Goal: Task Accomplishment & Management: Manage account settings

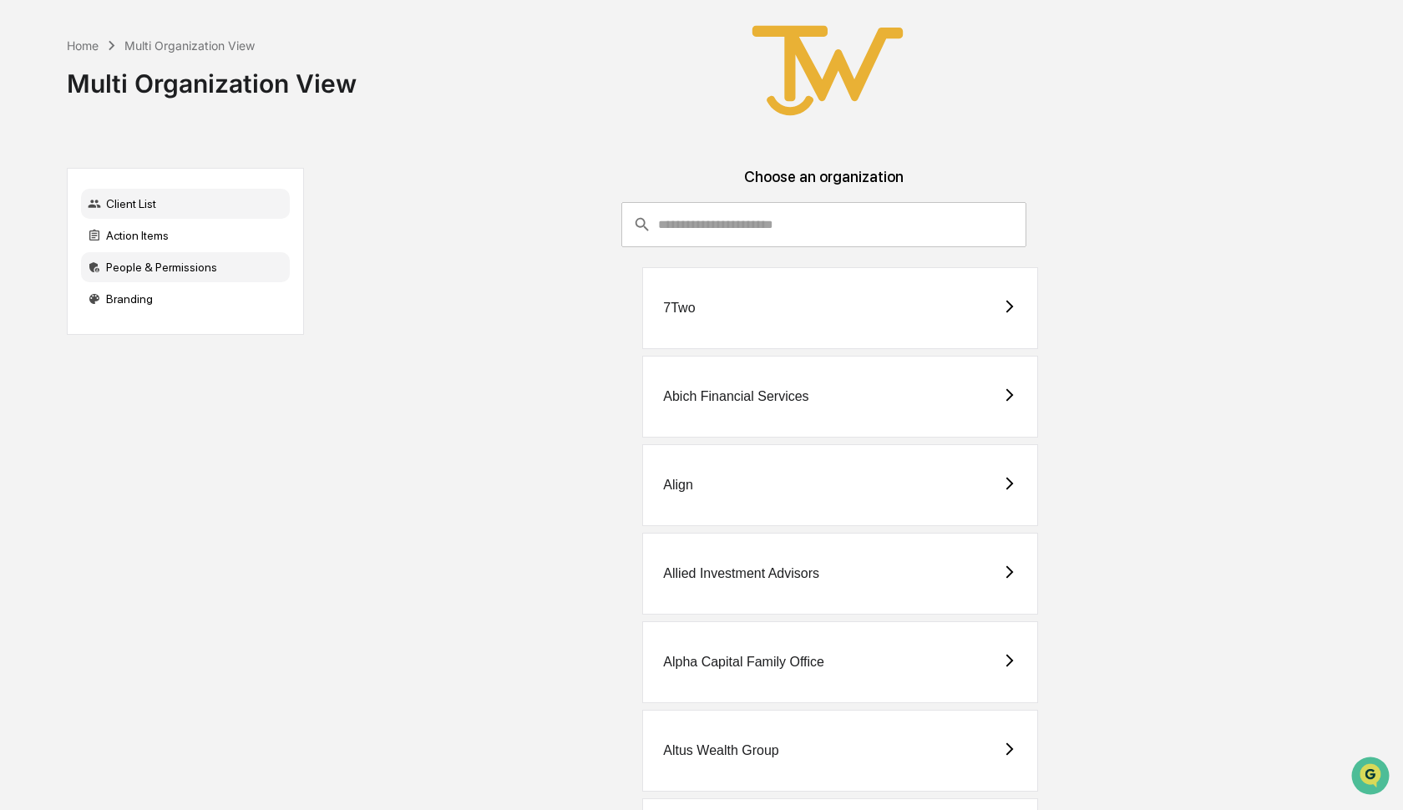
click at [161, 268] on div "People & Permissions" at bounding box center [185, 267] width 209 height 30
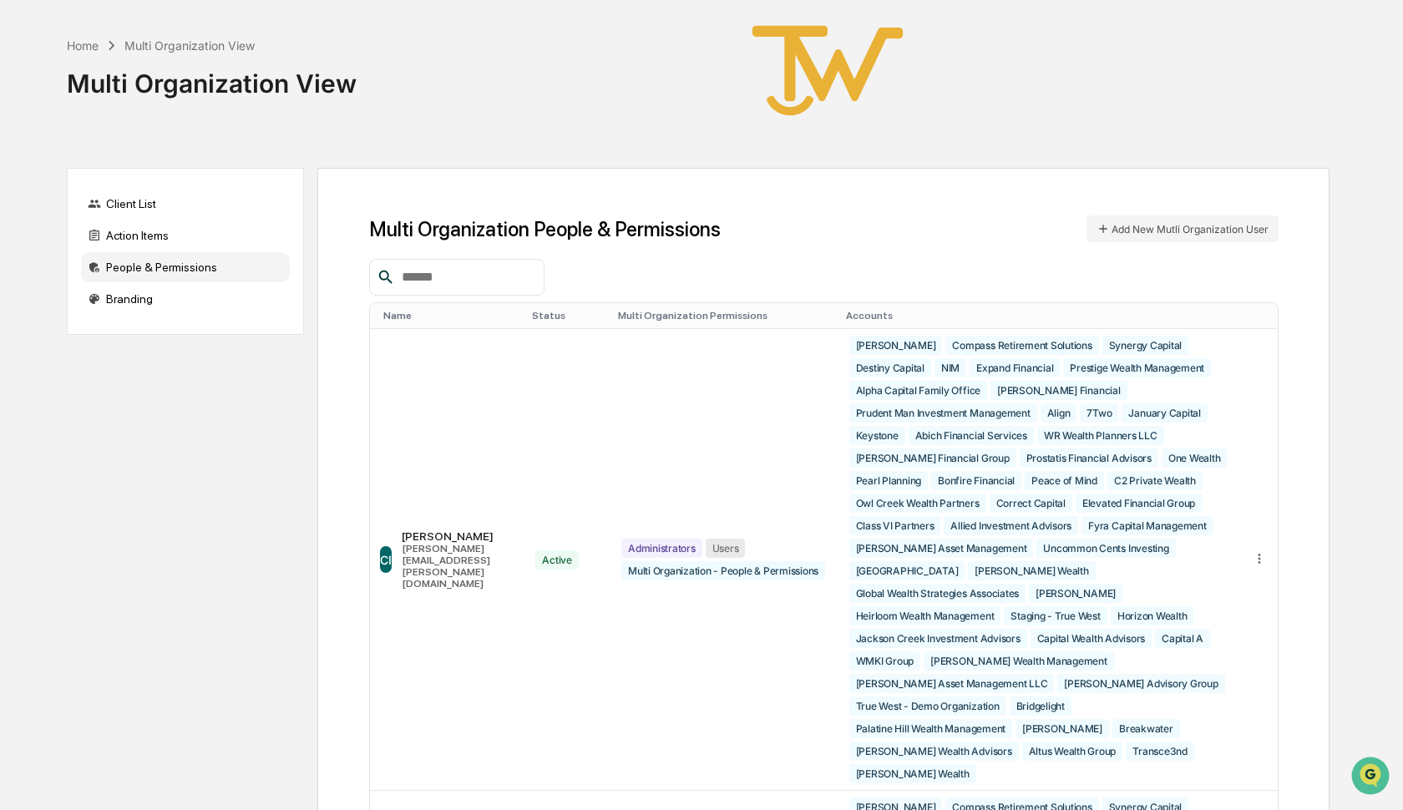
click at [430, 289] on div at bounding box center [456, 277] width 175 height 37
click at [422, 281] on input "text" at bounding box center [466, 277] width 142 height 22
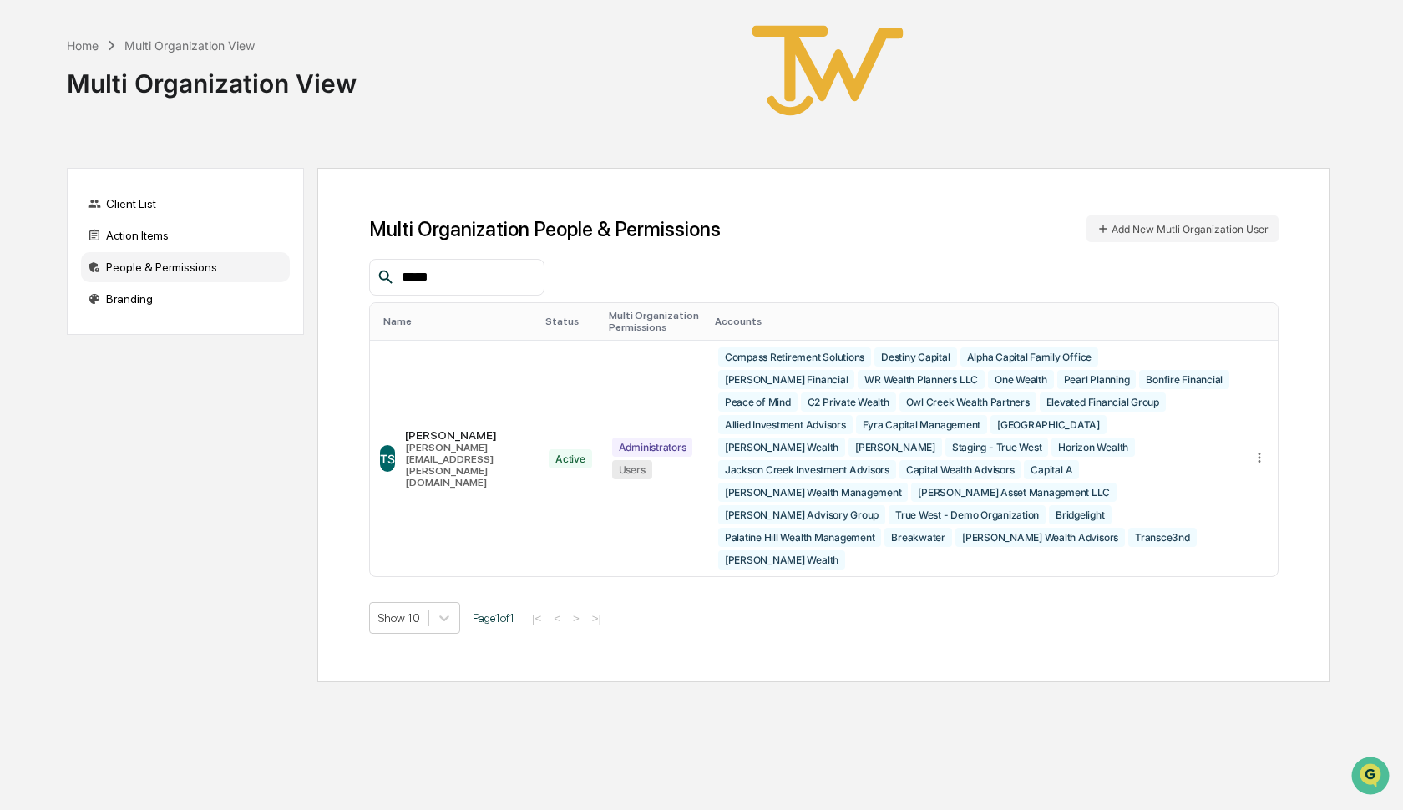
type input "*****"
drag, startPoint x: 422, startPoint y: 281, endPoint x: 1258, endPoint y: 433, distance: 849.7
click at [1258, 450] on icon at bounding box center [1260, 458] width 16 height 16
click at [1259, 453] on icon at bounding box center [1260, 458] width 3 height 10
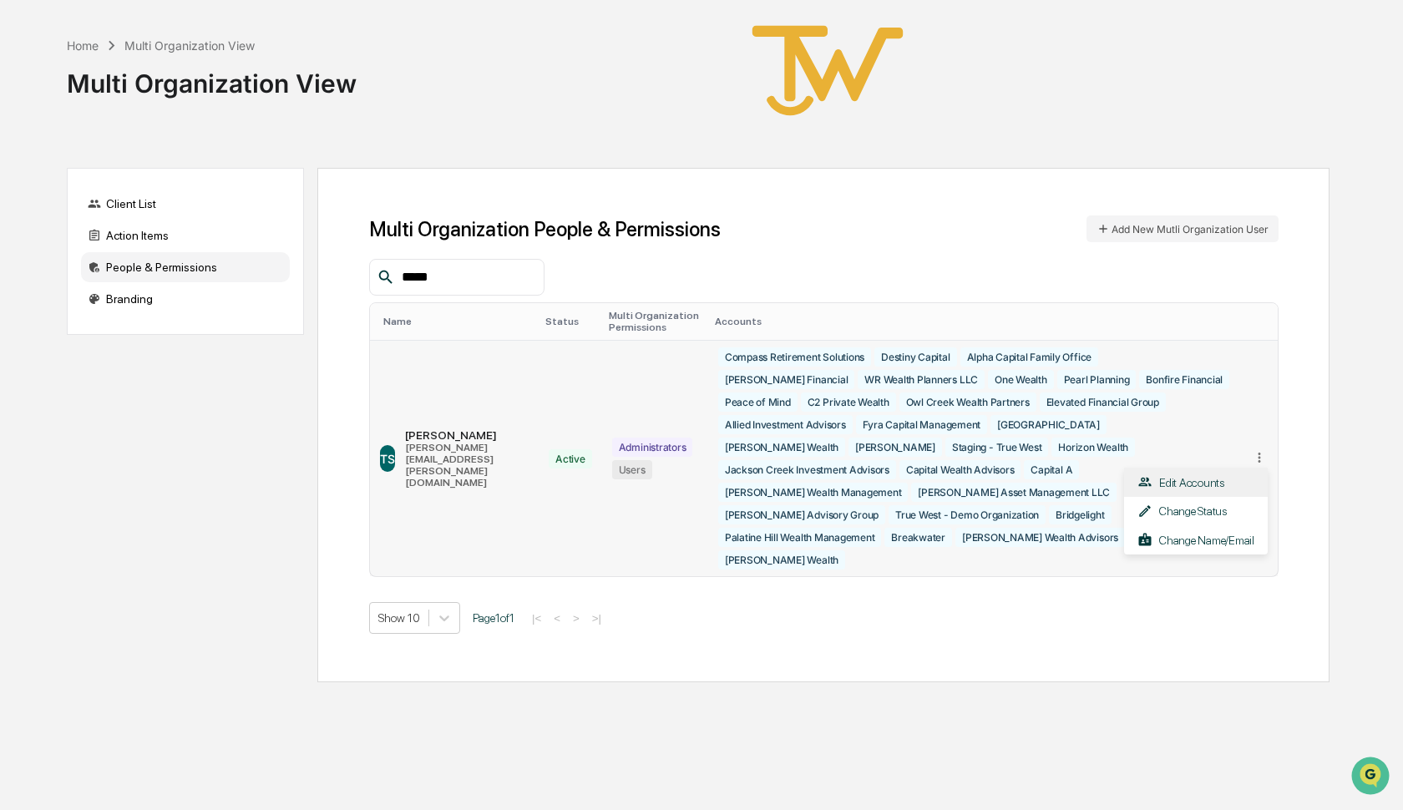
click at [1218, 474] on div "Edit Accounts" at bounding box center [1195, 482] width 117 height 16
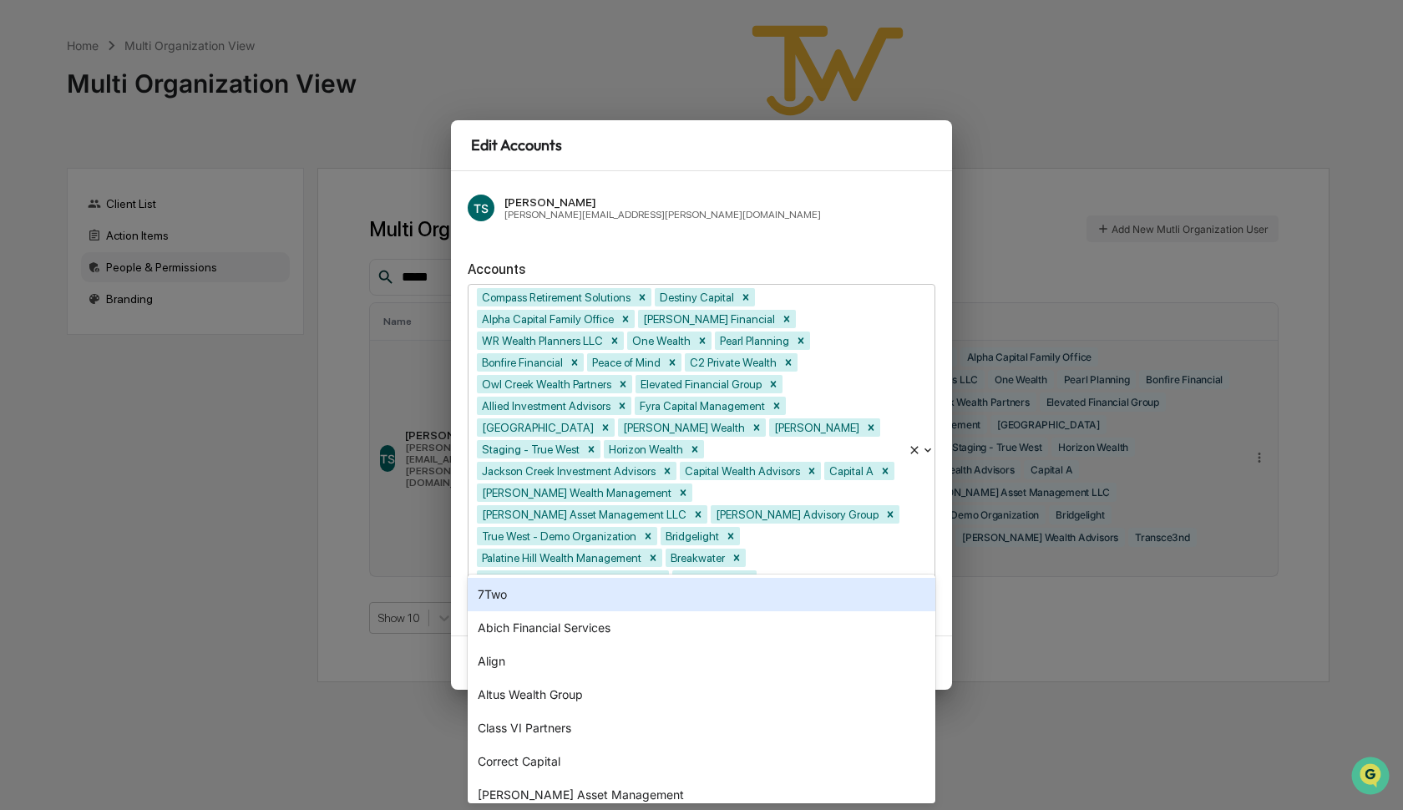
click at [723, 592] on div at bounding box center [763, 601] width 271 height 19
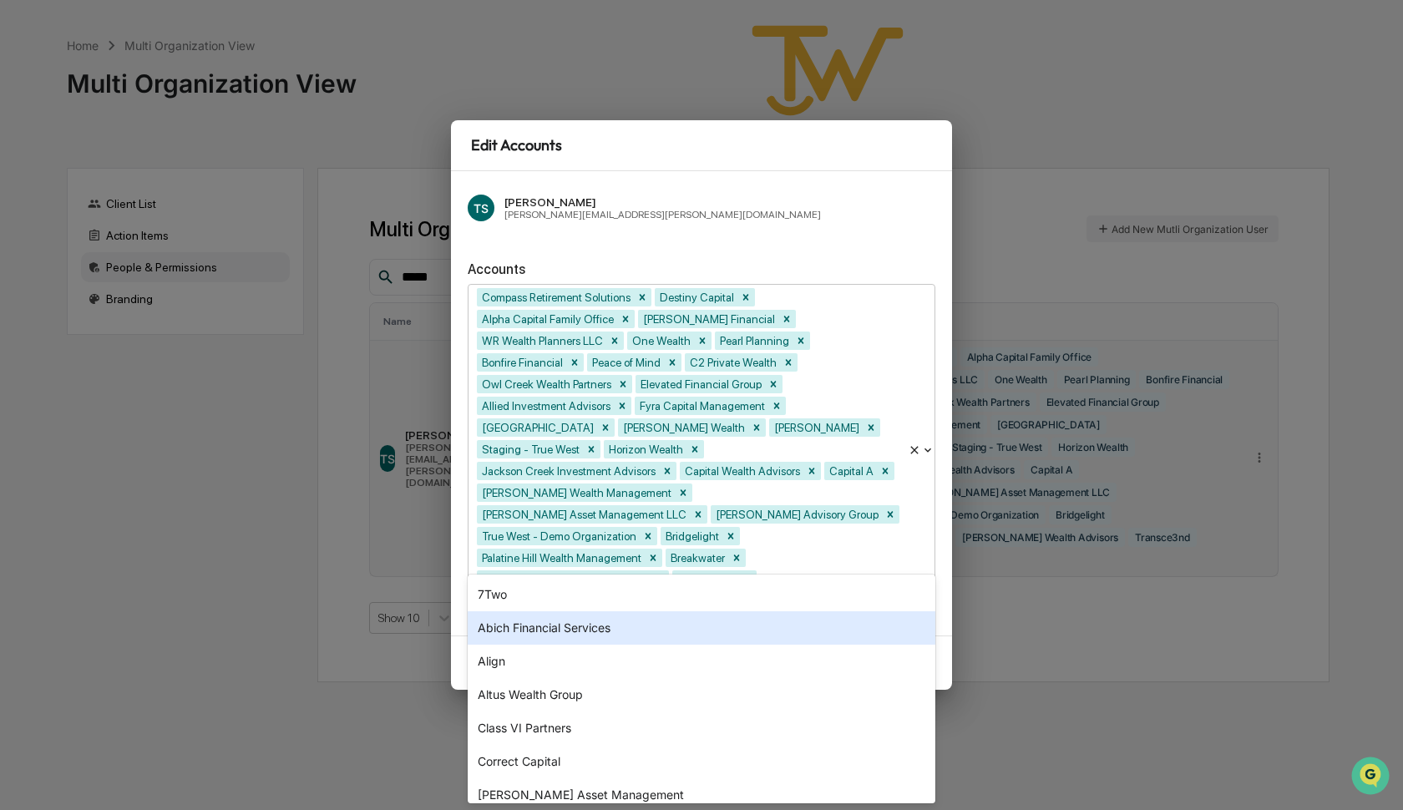
click at [550, 631] on div "Abich Financial Services" at bounding box center [702, 627] width 468 height 33
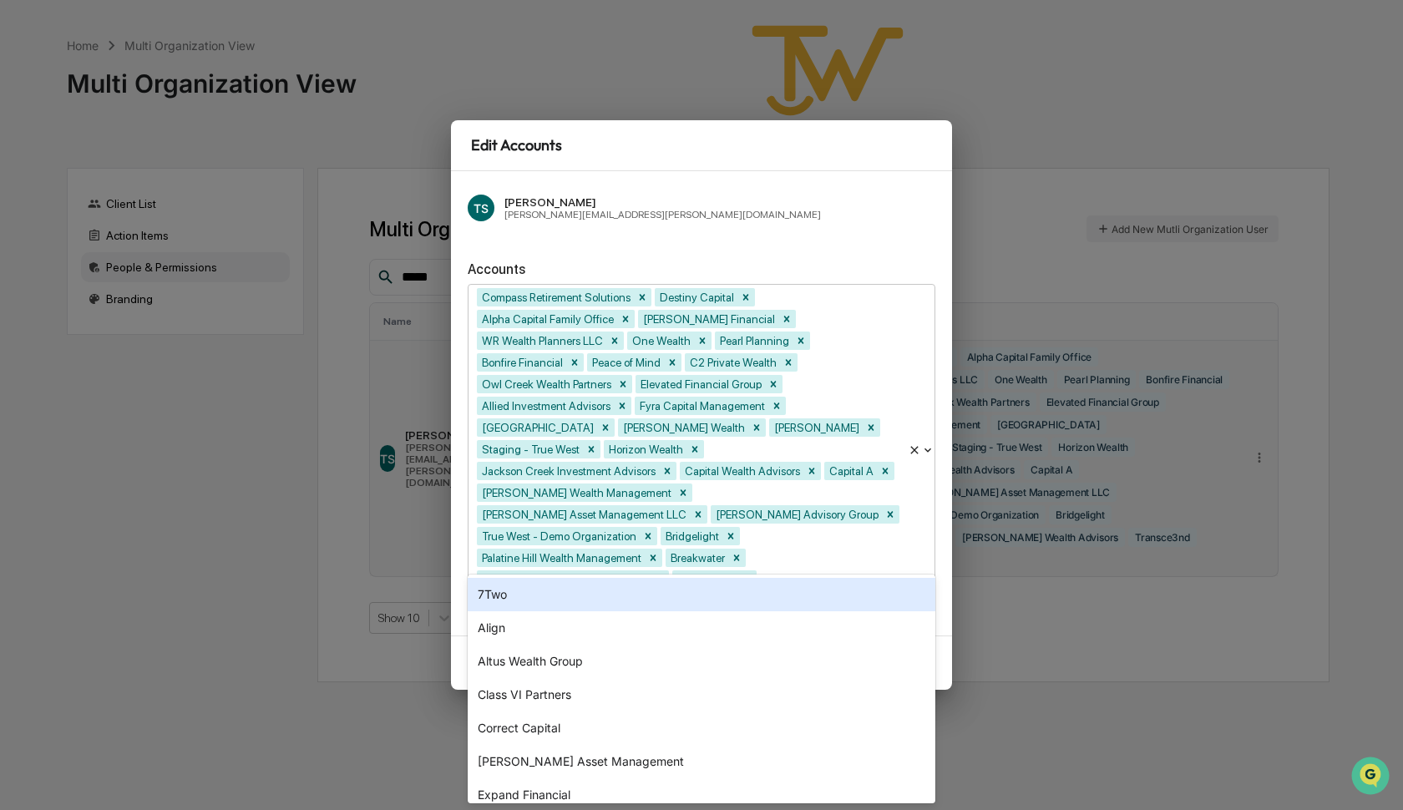
click at [772, 282] on div "TS [PERSON_NAME] [PERSON_NAME][EMAIL_ADDRESS][PERSON_NAME][DOMAIN_NAME] Account…" at bounding box center [701, 403] width 501 height 464
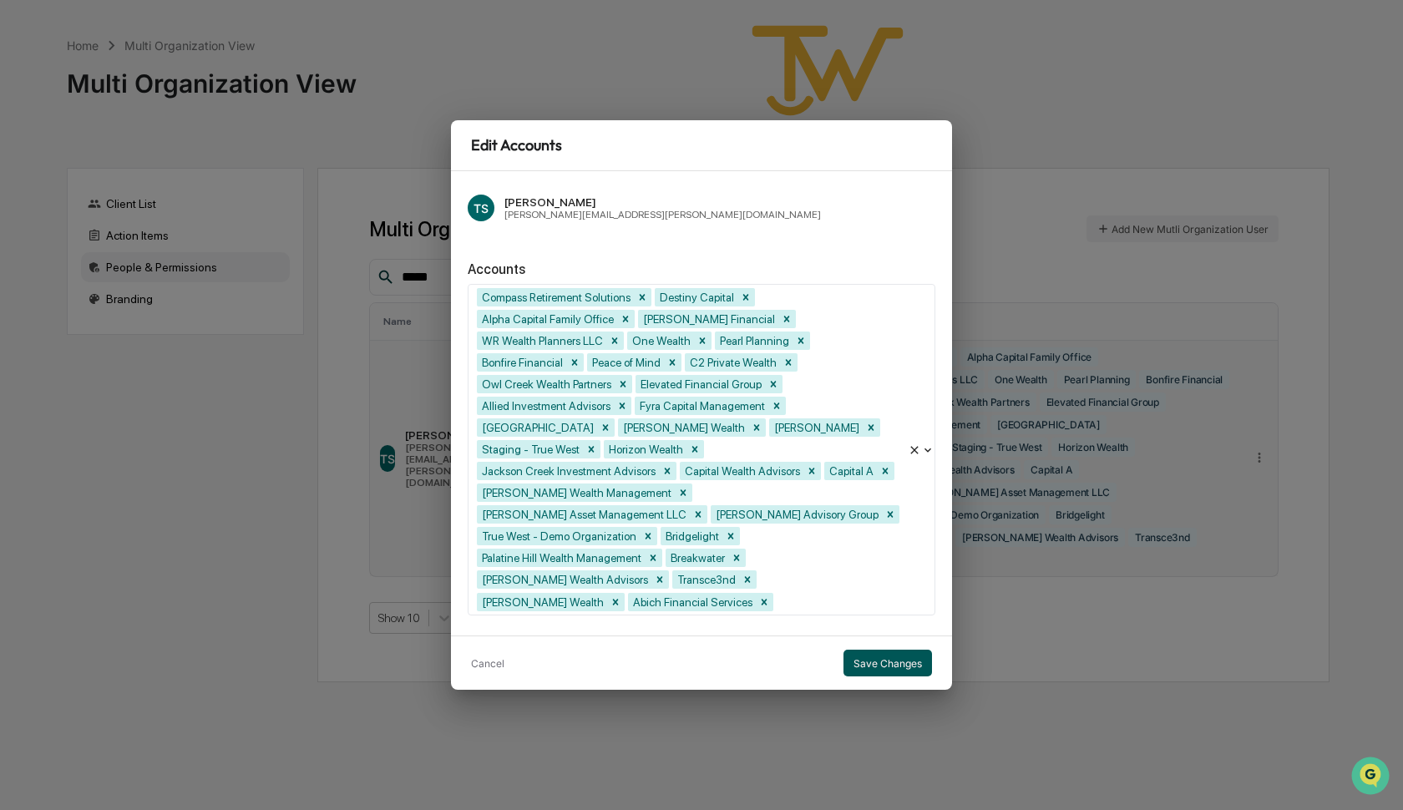
click at [896, 650] on button "Save Changes" at bounding box center [887, 663] width 89 height 27
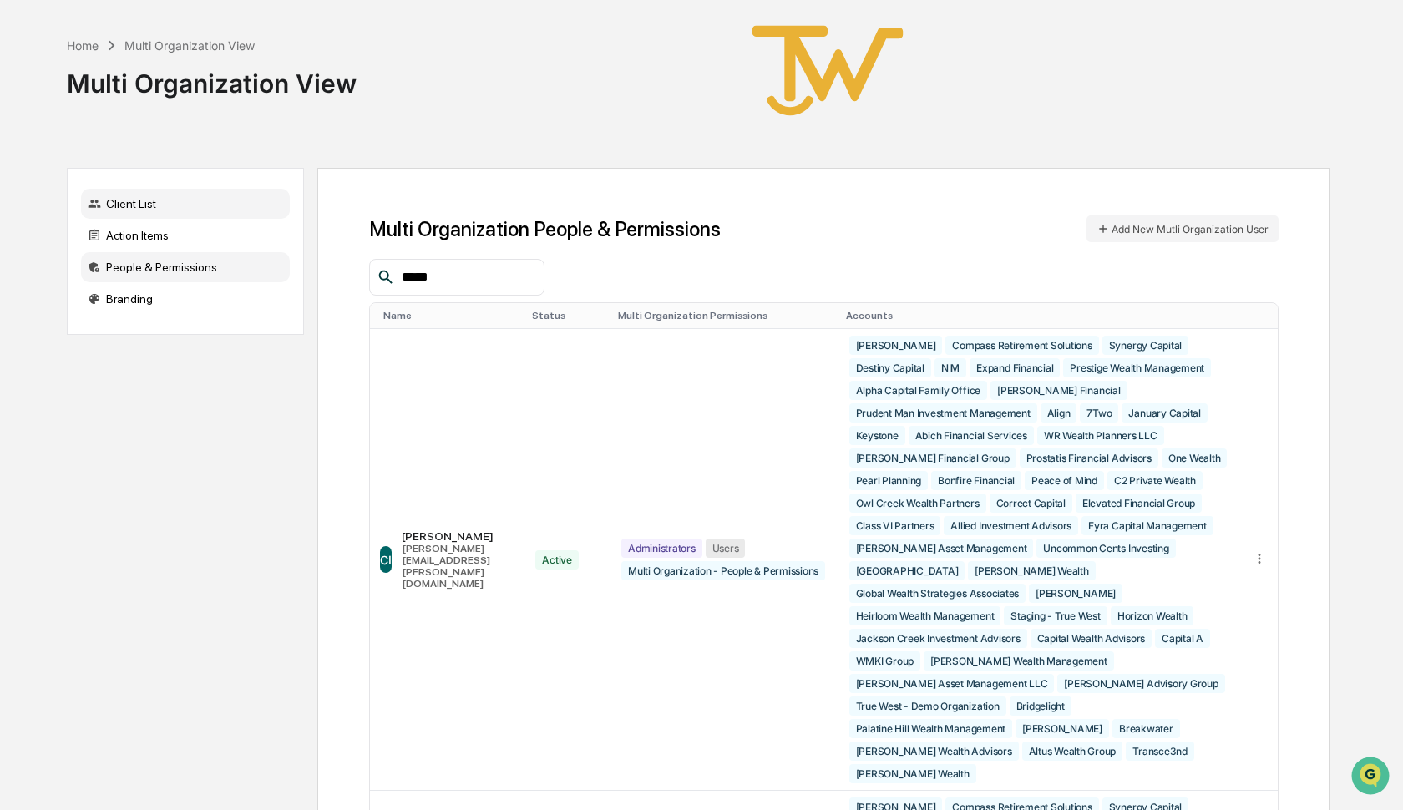
click at [144, 202] on div "Client List" at bounding box center [185, 204] width 209 height 30
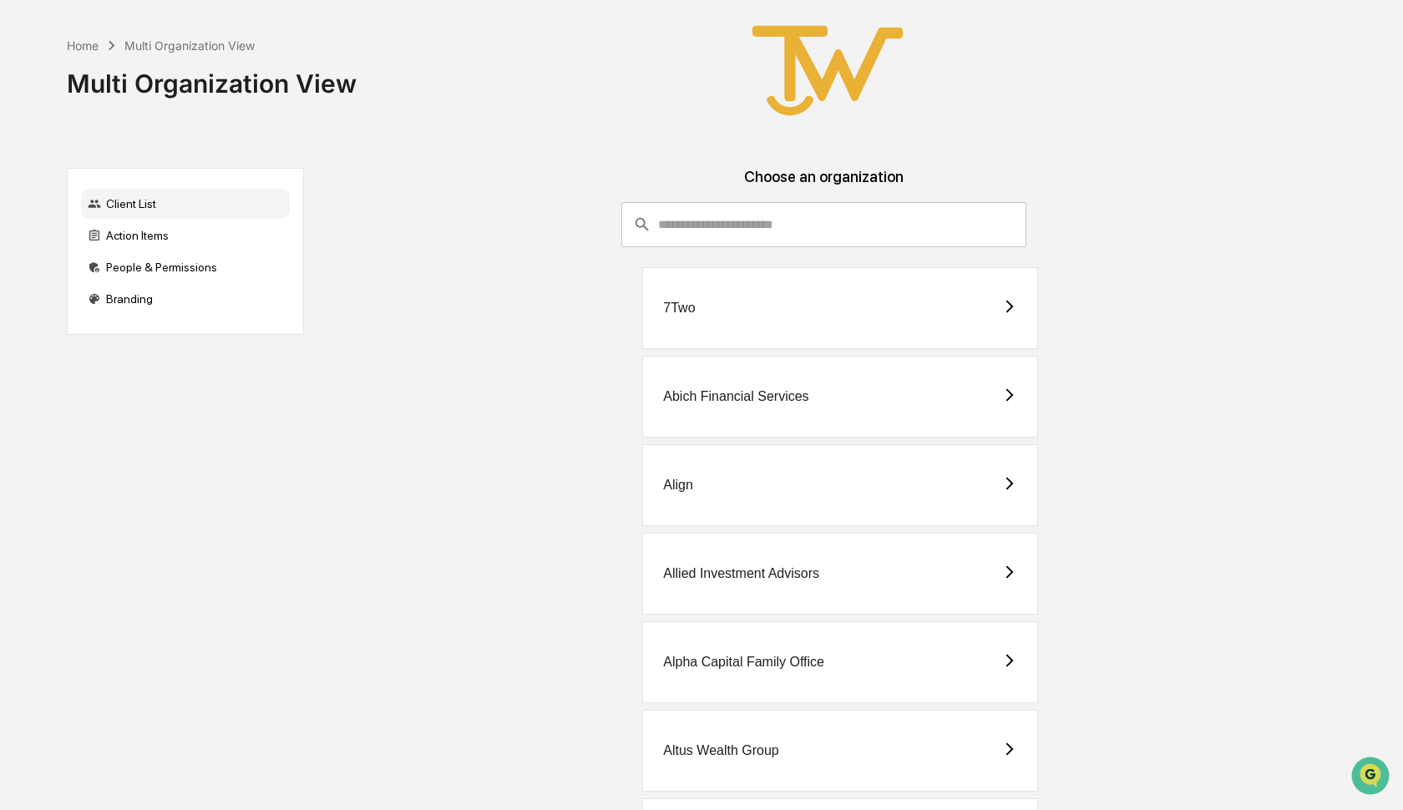
click at [696, 389] on div "Abich Financial Services" at bounding box center [735, 396] width 145 height 15
